Goal: Find specific page/section: Find specific page/section

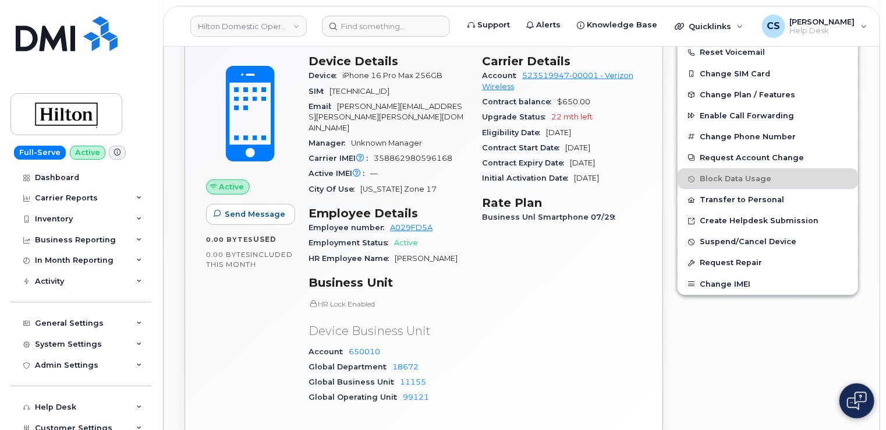
scroll to position [349, 0]
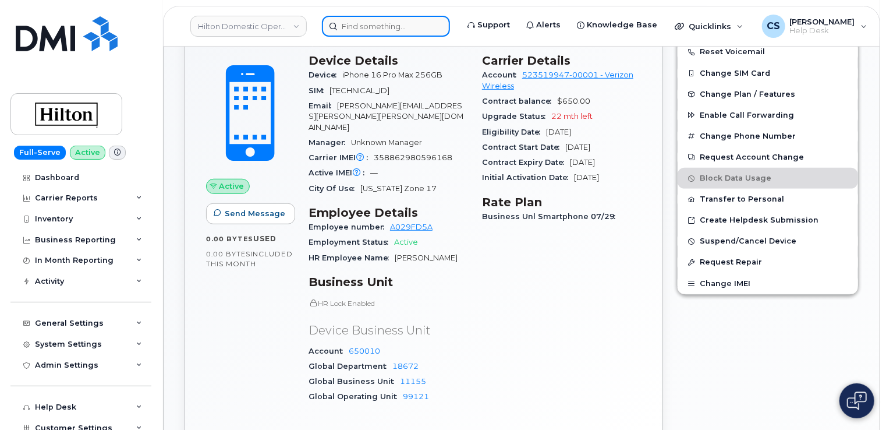
click at [381, 24] on input at bounding box center [386, 26] width 128 height 21
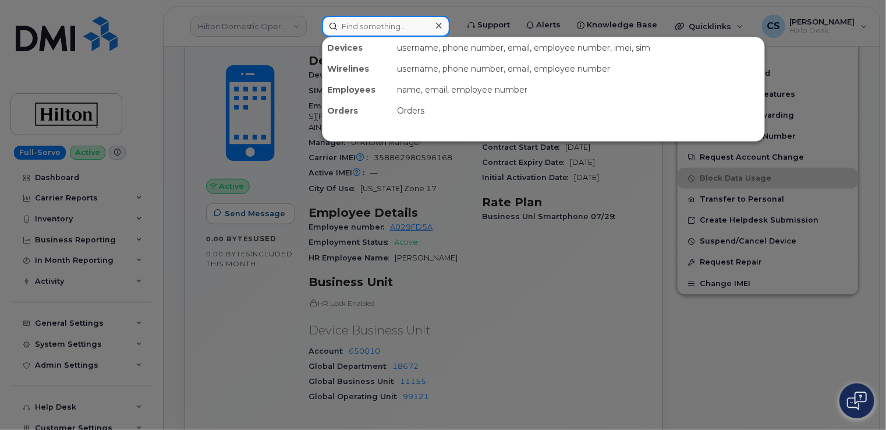
paste input "571-683-0445"
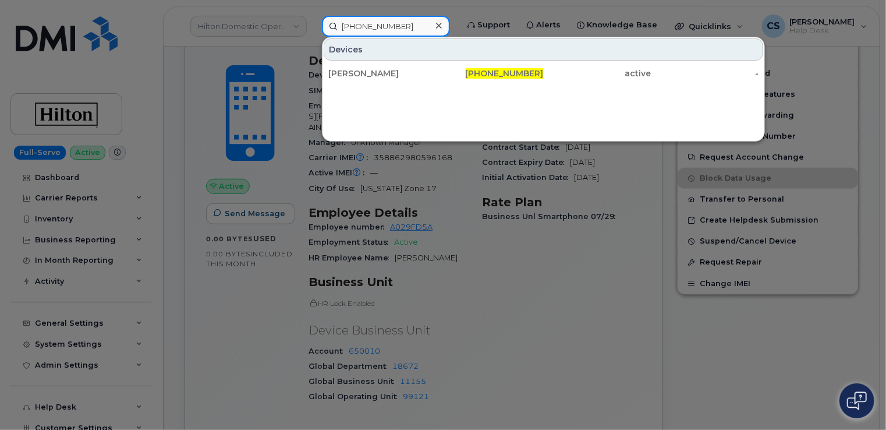
drag, startPoint x: 411, startPoint y: 22, endPoint x: 306, endPoint y: 52, distance: 108.4
click at [313, 37] on div "571-683-0445 Devices Marianne Ayub 571-683-0445 active -" at bounding box center [386, 26] width 147 height 21
paste input "3302126042"
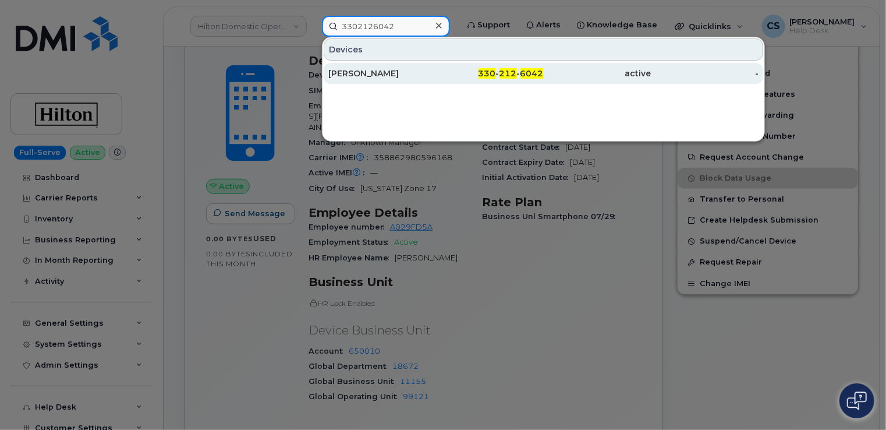
type input "3302126042"
click at [338, 72] on div "[PERSON_NAME]" at bounding box center [382, 74] width 108 height 12
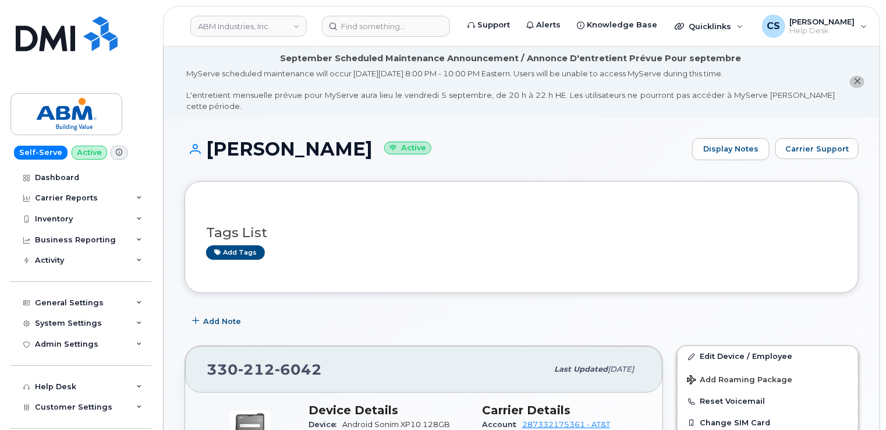
drag, startPoint x: 885, startPoint y: 139, endPoint x: 885, endPoint y: 174, distance: 35.5
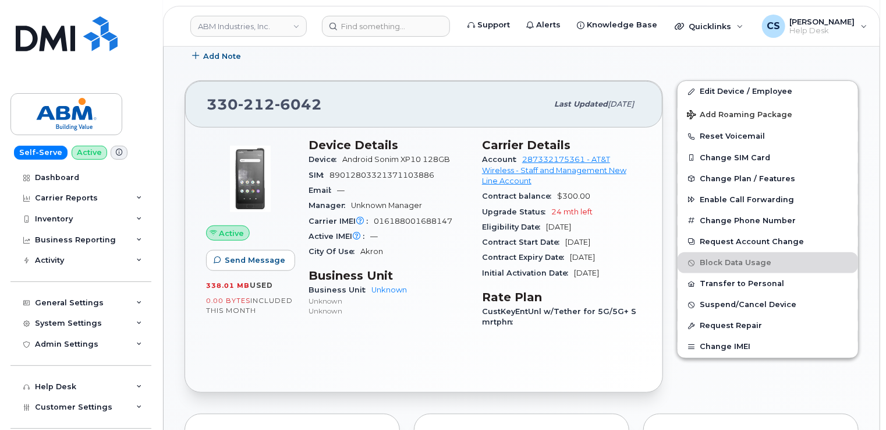
scroll to position [275, 0]
